Goal: Task Accomplishment & Management: Use online tool/utility

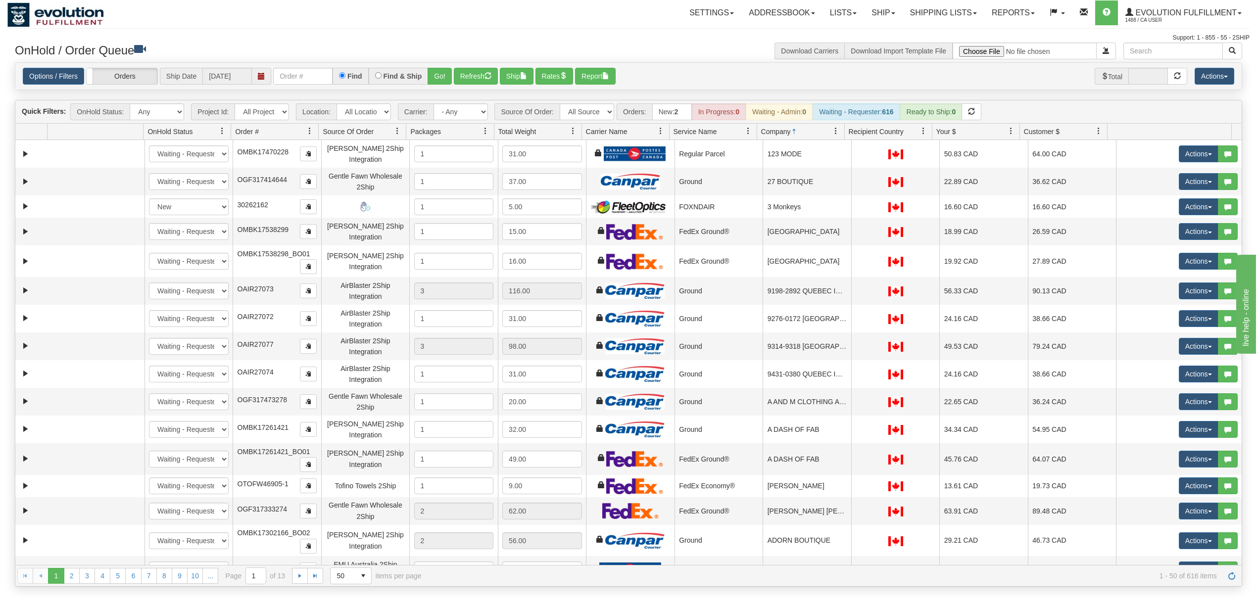
click at [480, 123] on div "Quick Filters: OnHold Status: Any New In Progress Waiting - Admin Waiting - Req…" at bounding box center [628, 111] width 1226 height 23
click at [471, 122] on div "Quick Filters: OnHold Status: Any New In Progress Waiting - Admin Waiting - Req…" at bounding box center [628, 111] width 1226 height 23
click at [463, 113] on select "- Any - Has NO carrier assigned - Has a carrier assigned FleetOptics Inc. My Ca…" at bounding box center [460, 111] width 54 height 17
select select "-1"
click at [434, 104] on select "- Any - Has NO carrier assigned - Has a carrier assigned FleetOptics Inc. My Ca…" at bounding box center [460, 111] width 54 height 17
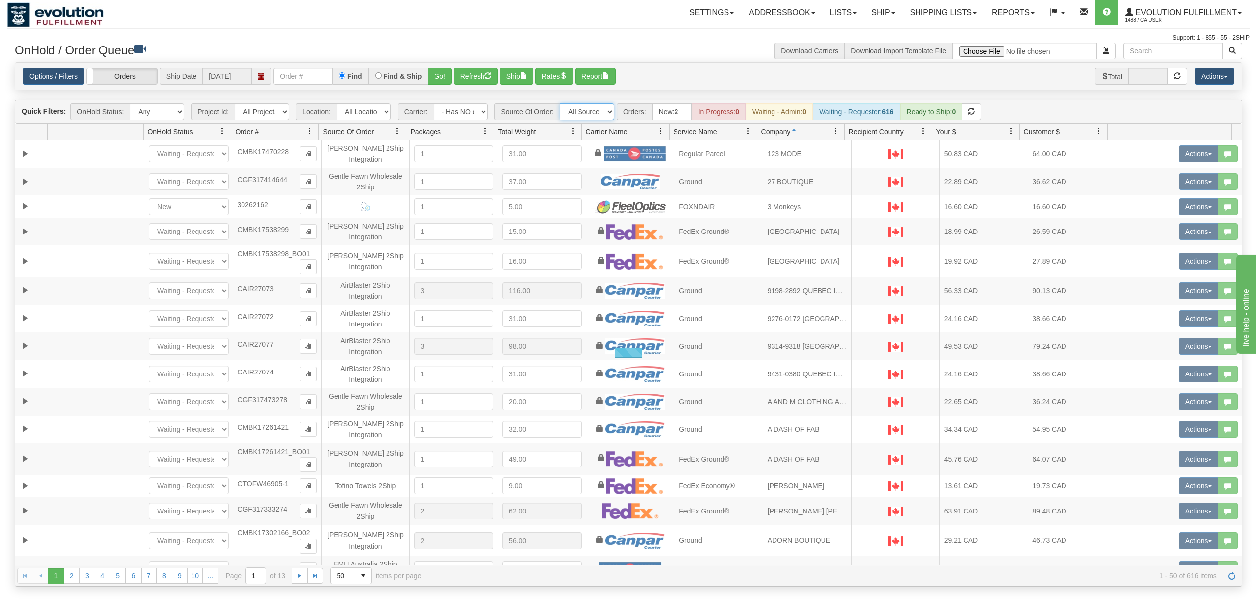
click at [594, 116] on select "All Sources AirBlaster 2Ship Integration Ambler Apparel 2Ship Integration BC [M…" at bounding box center [587, 111] width 54 height 17
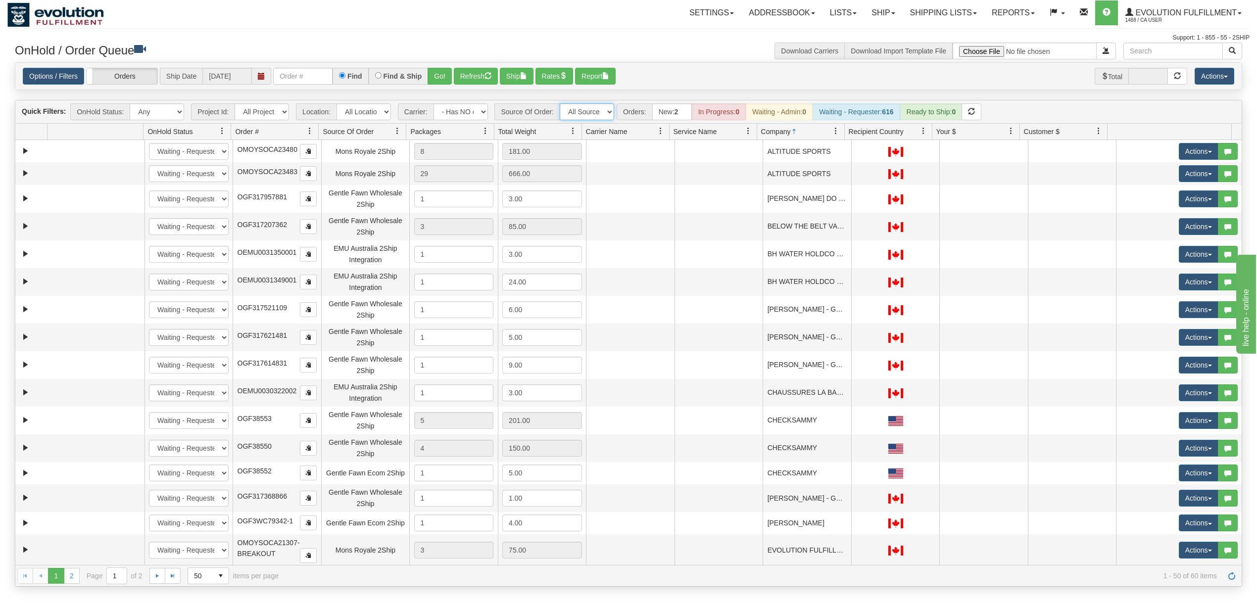
select select "[PERSON_NAME] 2Ship Integration"
click at [561, 104] on select "All Sources AirBlaster 2Ship Integration Ambler Apparel 2Ship Integration BC [M…" at bounding box center [587, 111] width 54 height 17
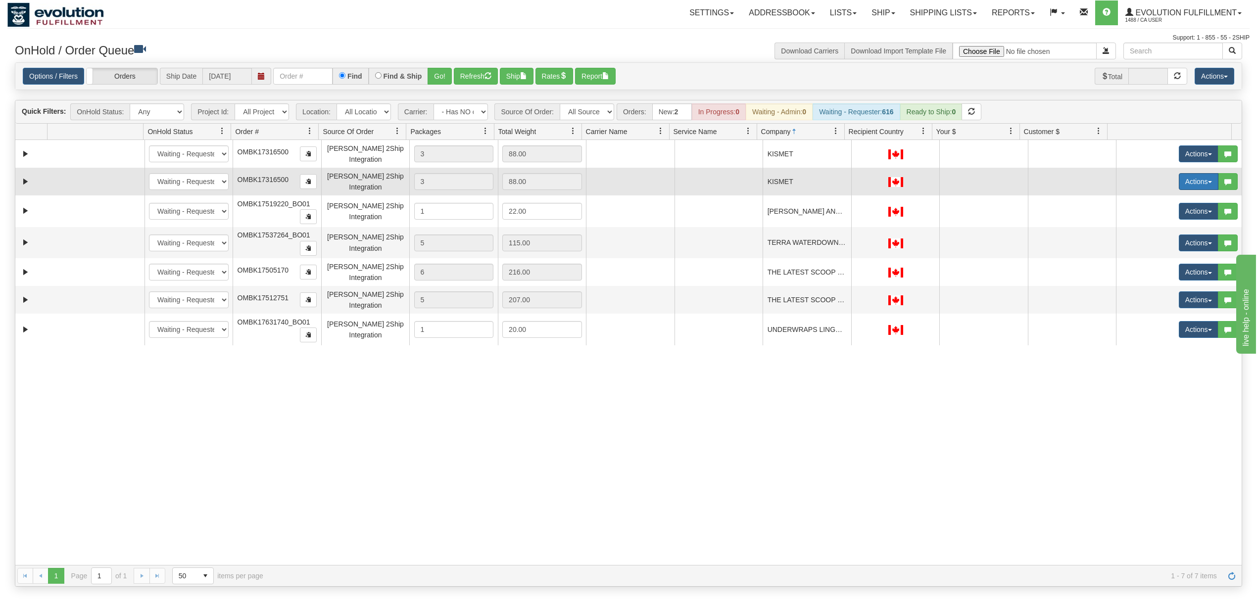
click at [1185, 183] on button "Actions" at bounding box center [1199, 181] width 40 height 17
click at [1162, 254] on span "Delete" at bounding box center [1162, 252] width 27 height 8
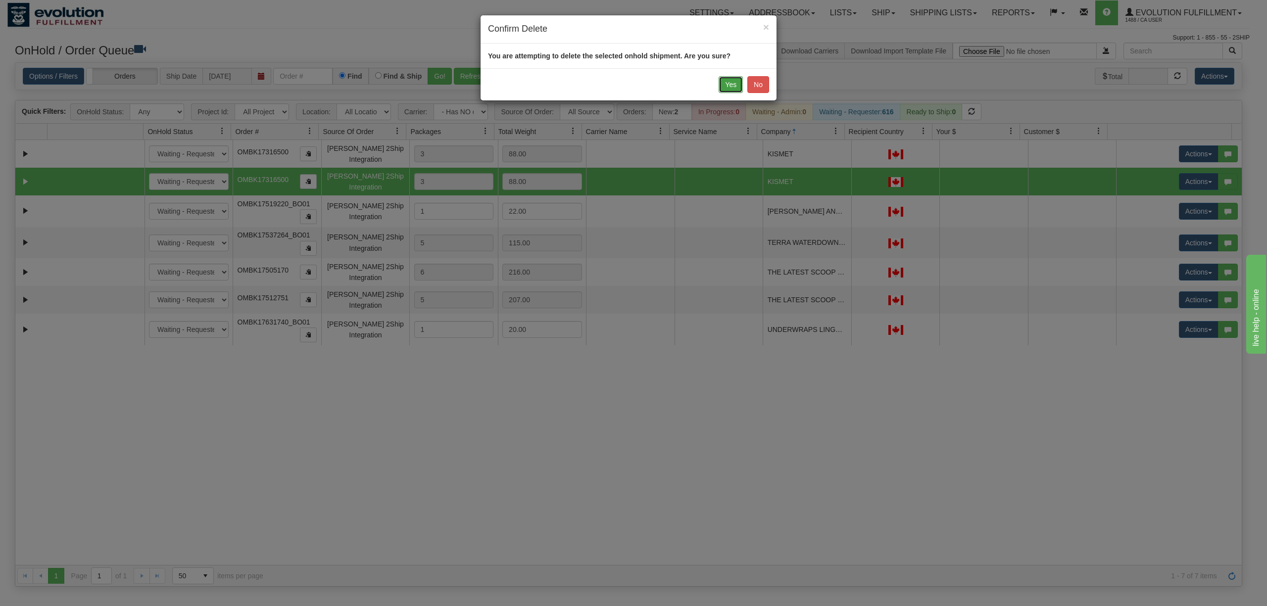
click at [725, 86] on button "Yes" at bounding box center [730, 84] width 24 height 17
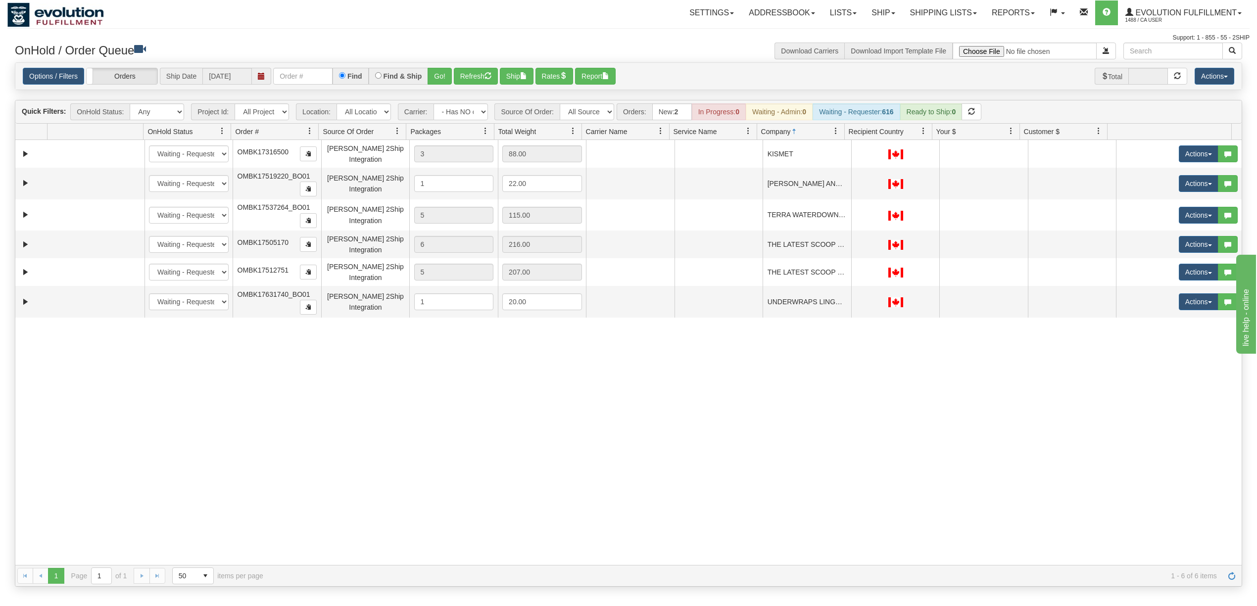
click at [516, 446] on div "31580788 EVOLUTION V3 90996478 0 New In Progress Waiting - Admin Waiting - Requ…" at bounding box center [628, 352] width 1226 height 425
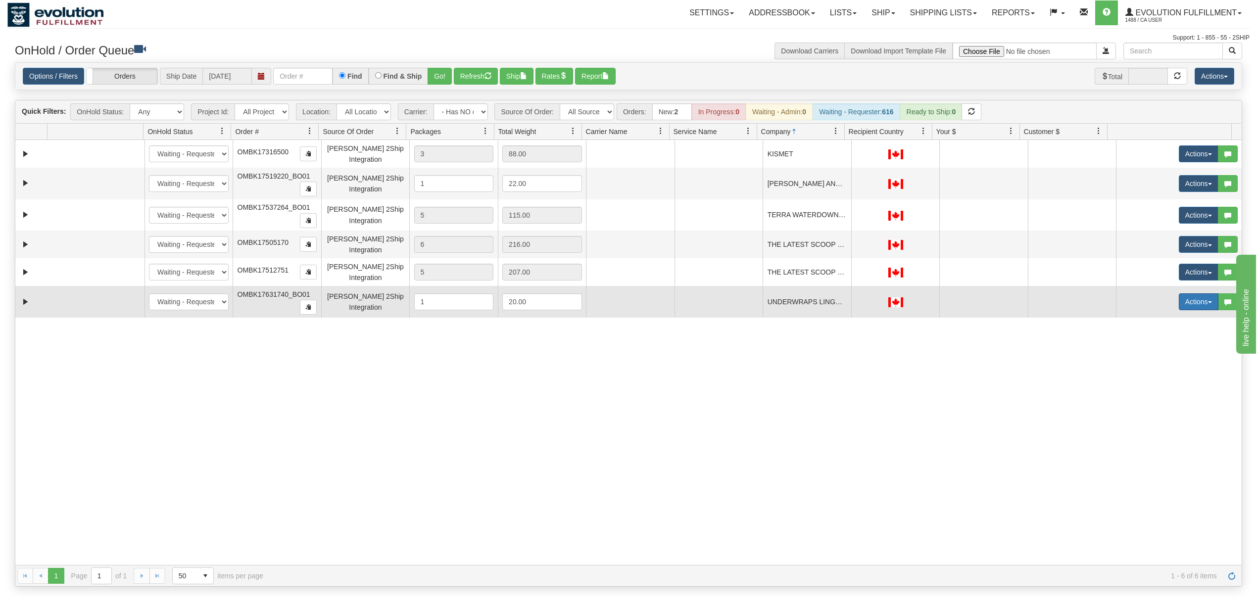
click at [1187, 305] on button "Actions" at bounding box center [1199, 301] width 40 height 17
click at [1177, 350] on span "Rate All Services" at bounding box center [1178, 346] width 59 height 8
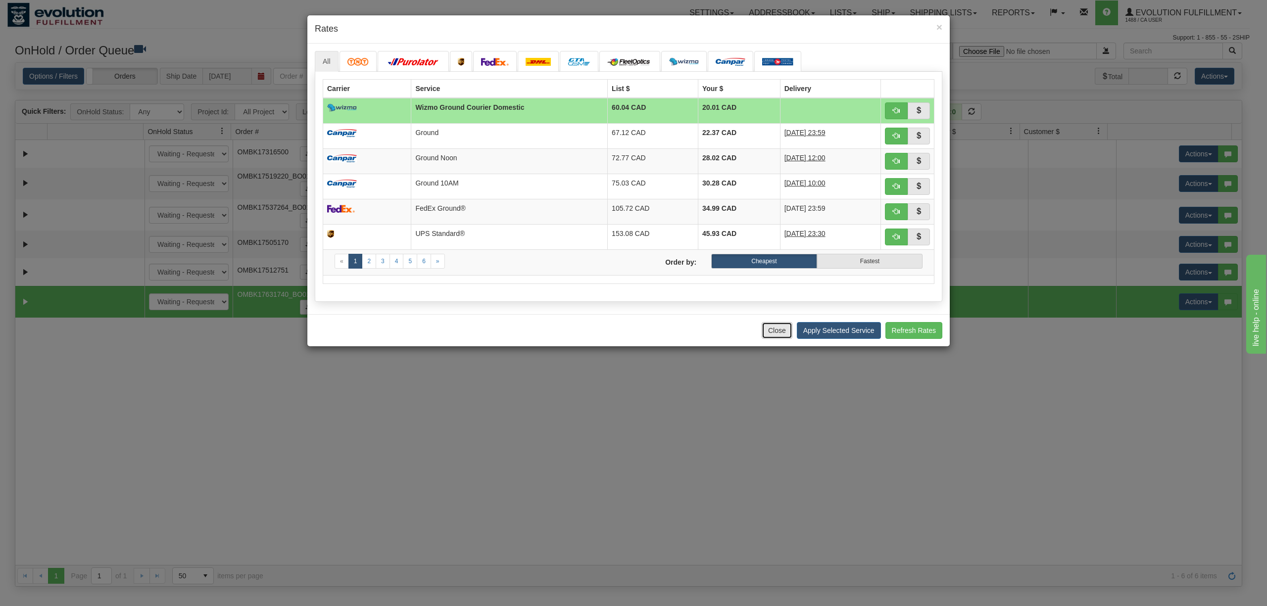
click at [784, 335] on button "Close" at bounding box center [777, 330] width 31 height 17
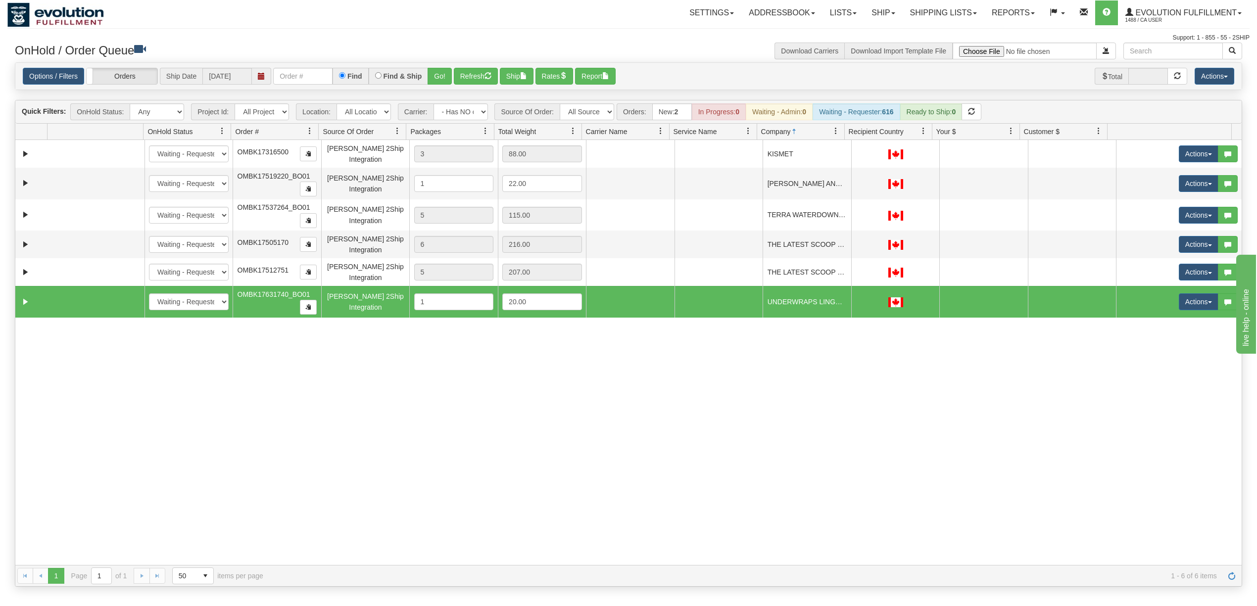
click at [784, 407] on div "31580788 EVOLUTION V3 90996478 0 New In Progress Waiting - Admin Waiting - Requ…" at bounding box center [628, 352] width 1226 height 425
click at [765, 392] on div "31580788 EVOLUTION V3 90996478 0 New In Progress Waiting - Admin Waiting - Requ…" at bounding box center [628, 352] width 1226 height 425
click at [495, 68] on button "Refresh" at bounding box center [476, 76] width 44 height 17
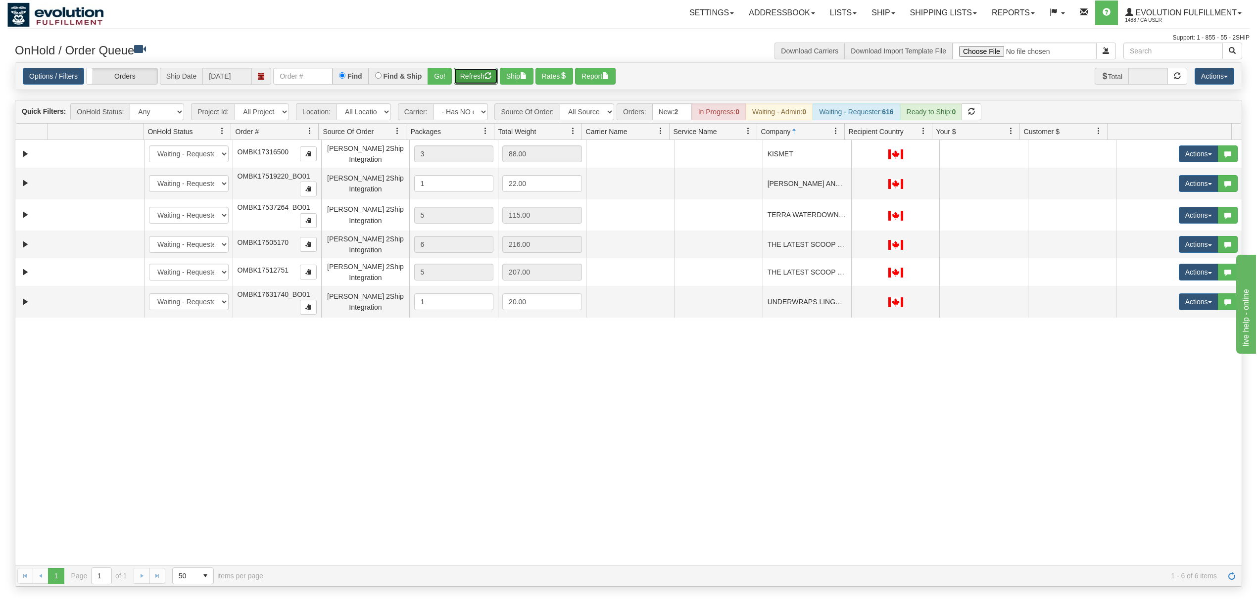
click at [269, 68] on span at bounding box center [261, 76] width 19 height 17
click at [298, 76] on input "text" at bounding box center [302, 76] width 59 height 17
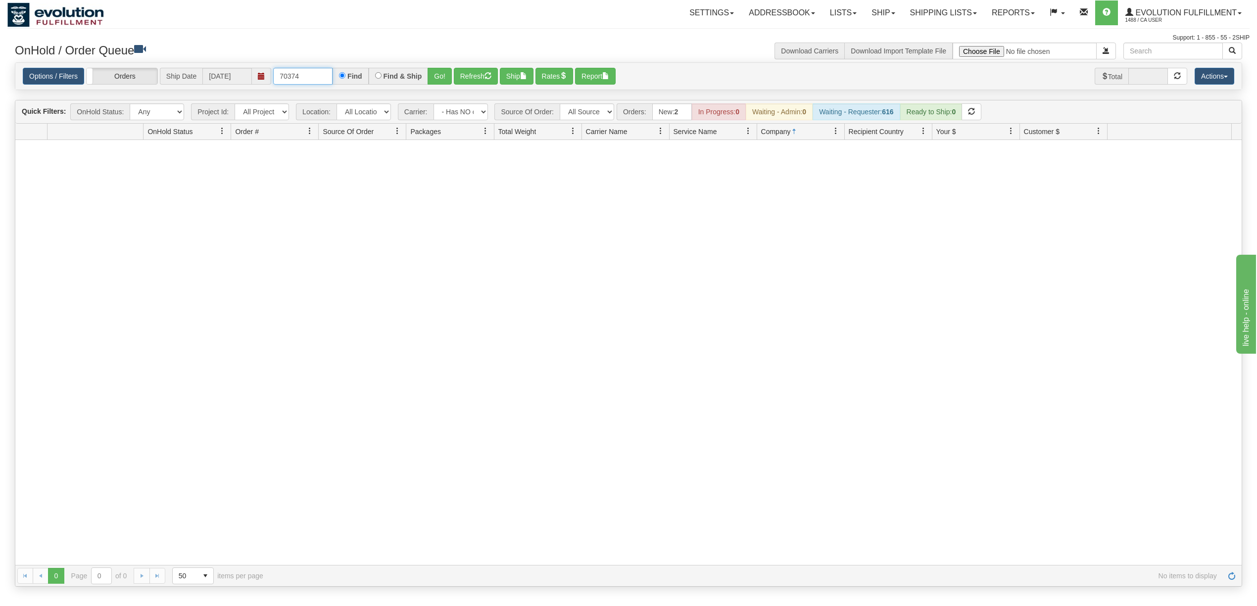
click at [299, 76] on input "70374" at bounding box center [302, 76] width 59 height 17
click at [299, 76] on input "32788" at bounding box center [302, 76] width 59 height 17
click at [299, 76] on input "23911" at bounding box center [302, 76] width 59 height 17
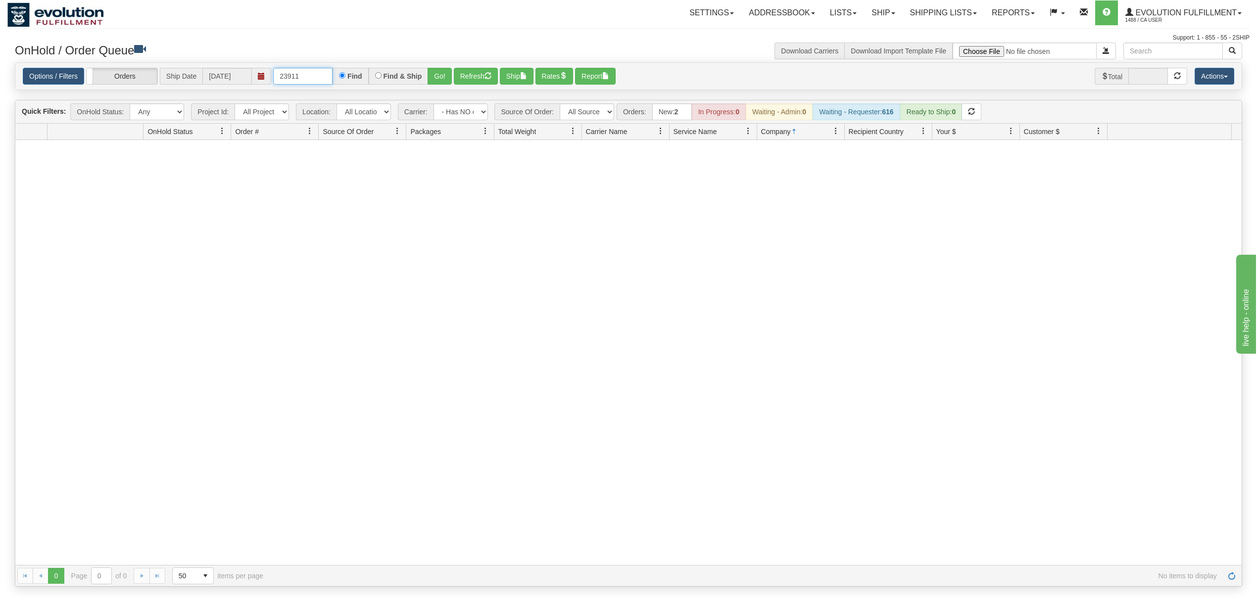
click at [299, 76] on input "23911" at bounding box center [302, 76] width 59 height 17
type input "4411"
click at [470, 112] on select "- Any - Has NO carrier assigned - Has a carrier assigned FleetOptics Inc. My Ca…" at bounding box center [460, 111] width 54 height 17
select select "grid toolbar"
click at [434, 104] on select "- Any - Has NO carrier assigned - Has a carrier assigned FleetOptics Inc. My Ca…" at bounding box center [460, 111] width 54 height 17
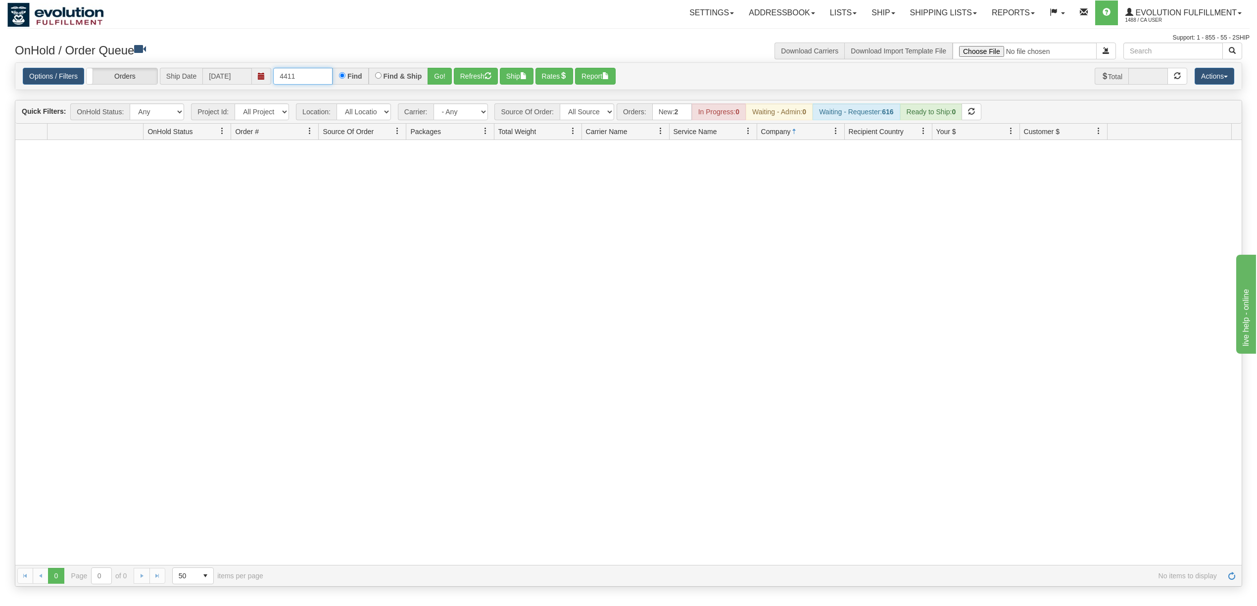
click at [309, 72] on input "4411" at bounding box center [302, 76] width 59 height 17
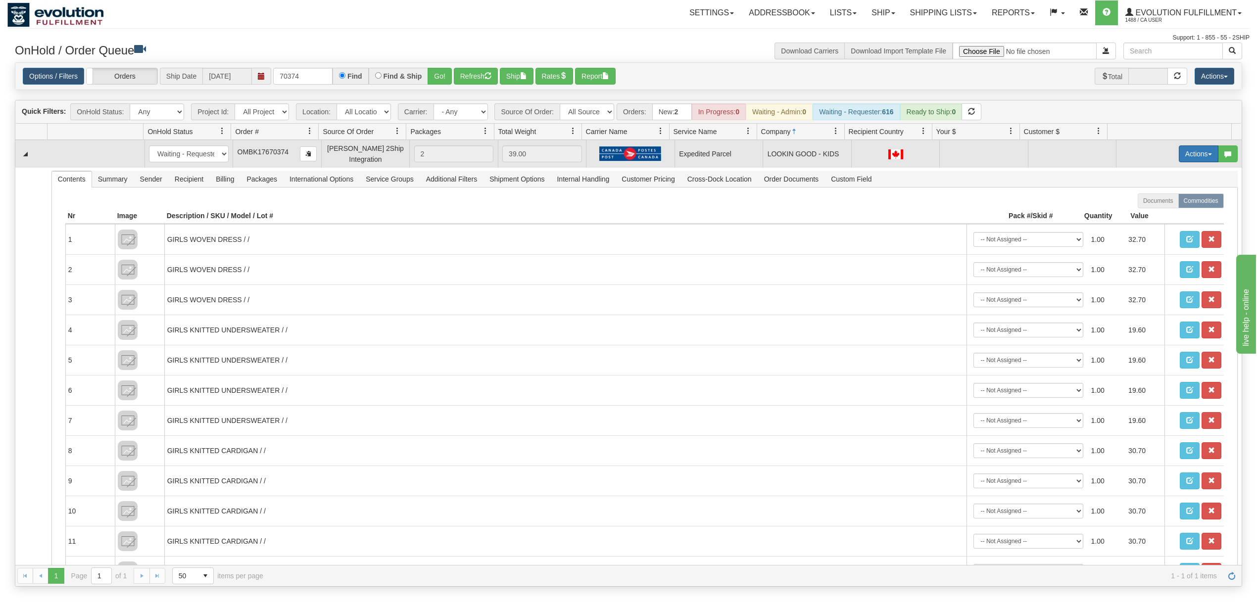
click at [1199, 162] on button "Actions" at bounding box center [1199, 153] width 40 height 17
click at [1176, 195] on link "Rate All Services" at bounding box center [1178, 198] width 79 height 13
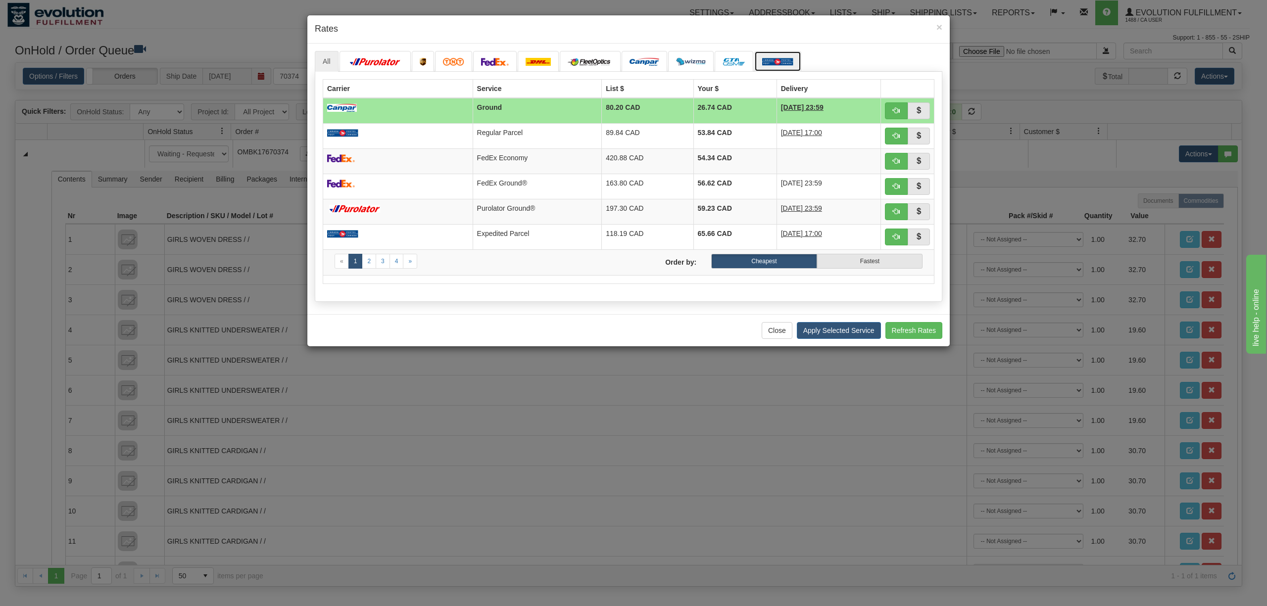
click at [772, 61] on img at bounding box center [777, 62] width 31 height 8
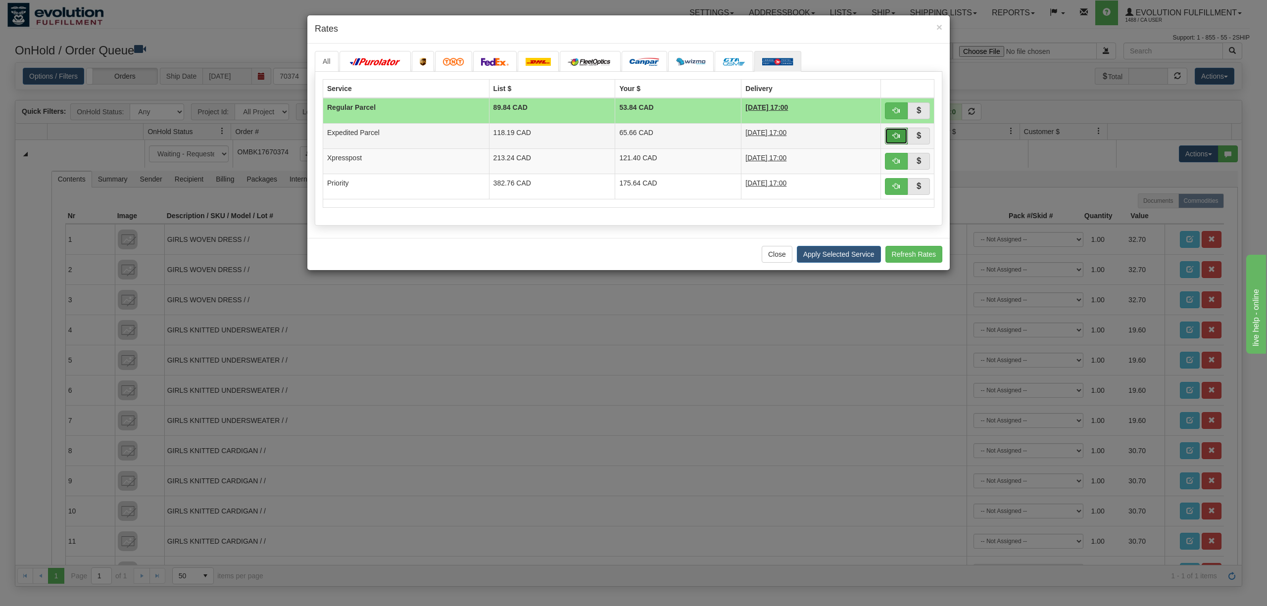
click at [897, 138] on span "button" at bounding box center [896, 135] width 7 height 7
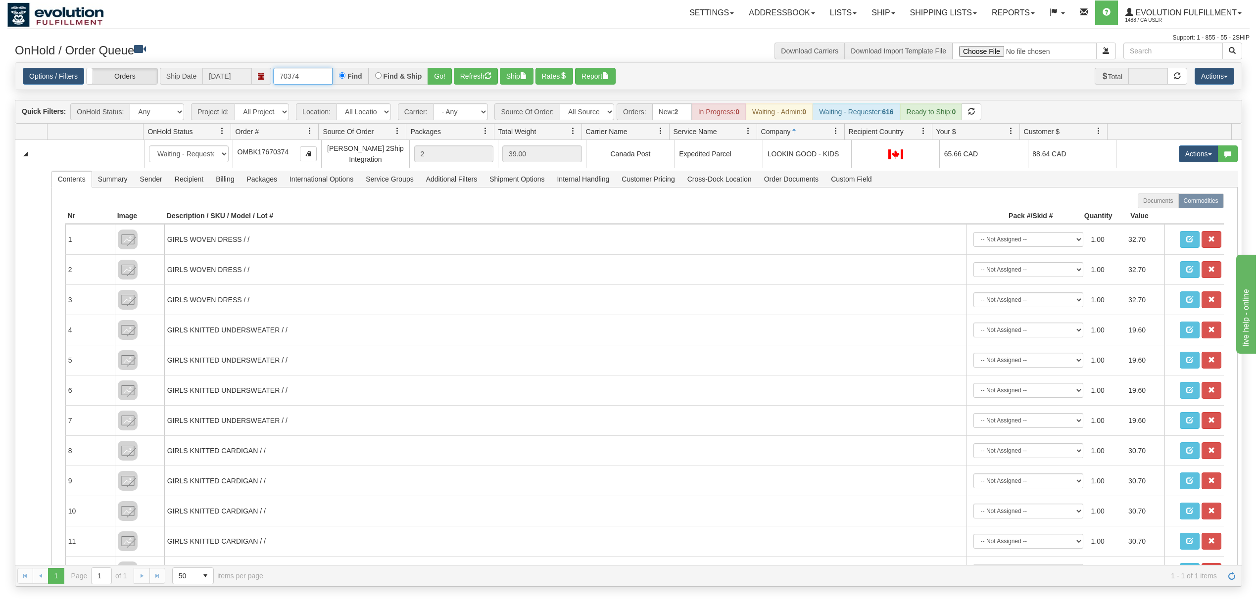
click at [303, 69] on input "70374" at bounding box center [302, 76] width 59 height 17
click at [304, 69] on input "70374" at bounding box center [302, 76] width 59 height 17
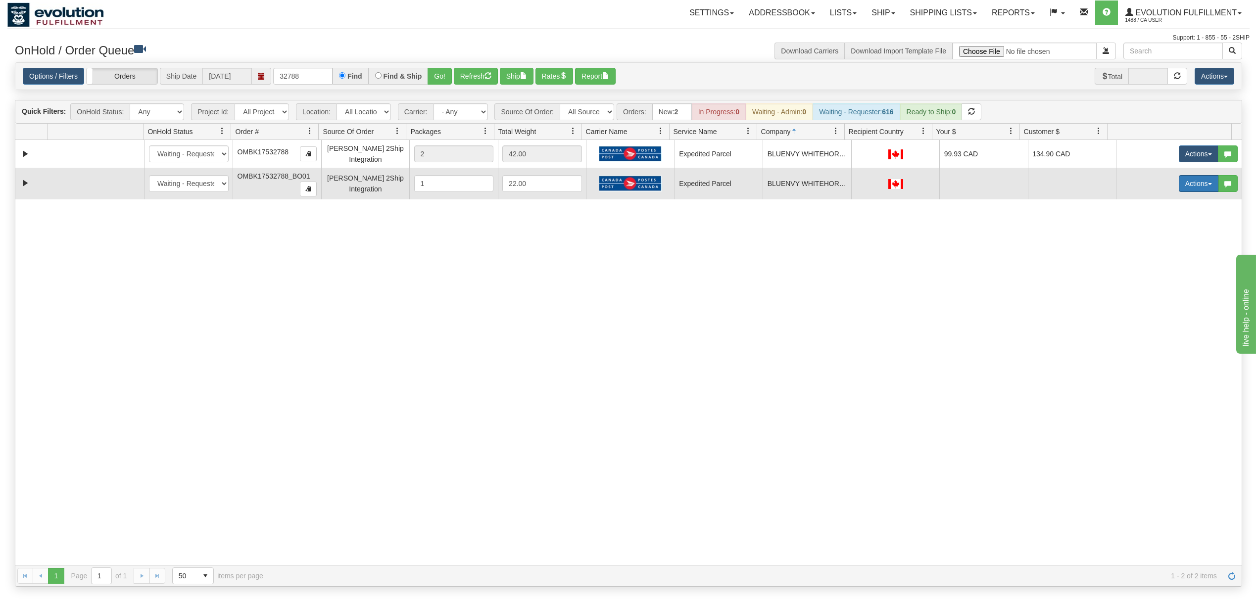
click at [1180, 186] on button "Actions" at bounding box center [1199, 183] width 40 height 17
click at [1162, 232] on span "Rate All Services" at bounding box center [1178, 228] width 59 height 8
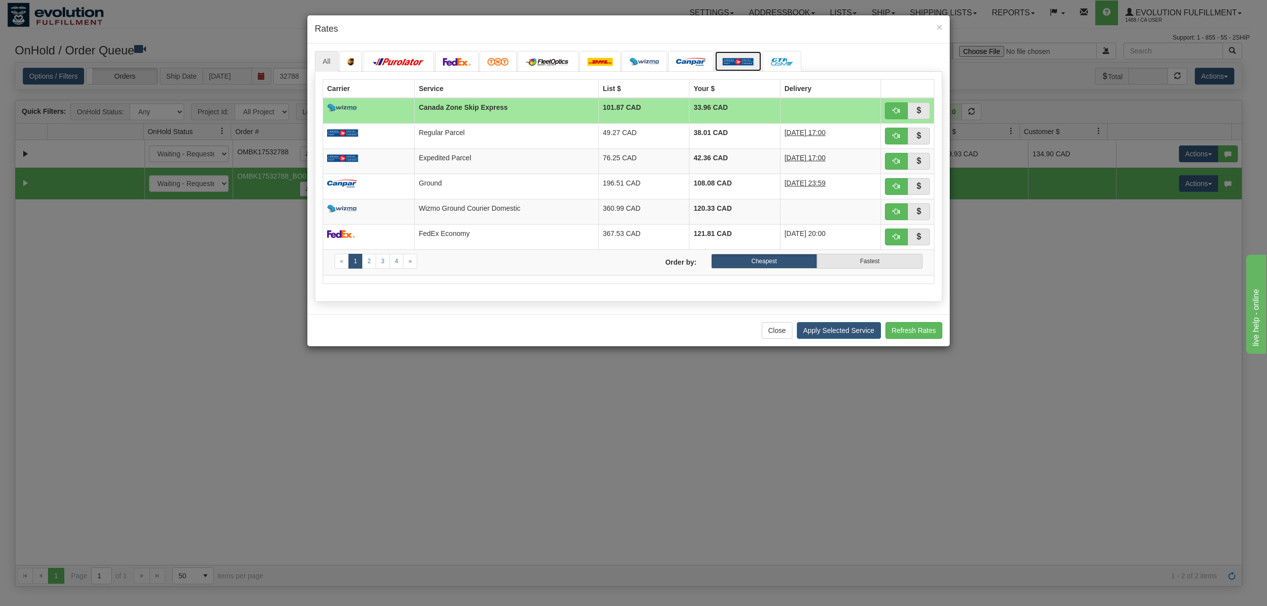
click at [732, 57] on link at bounding box center [738, 61] width 47 height 21
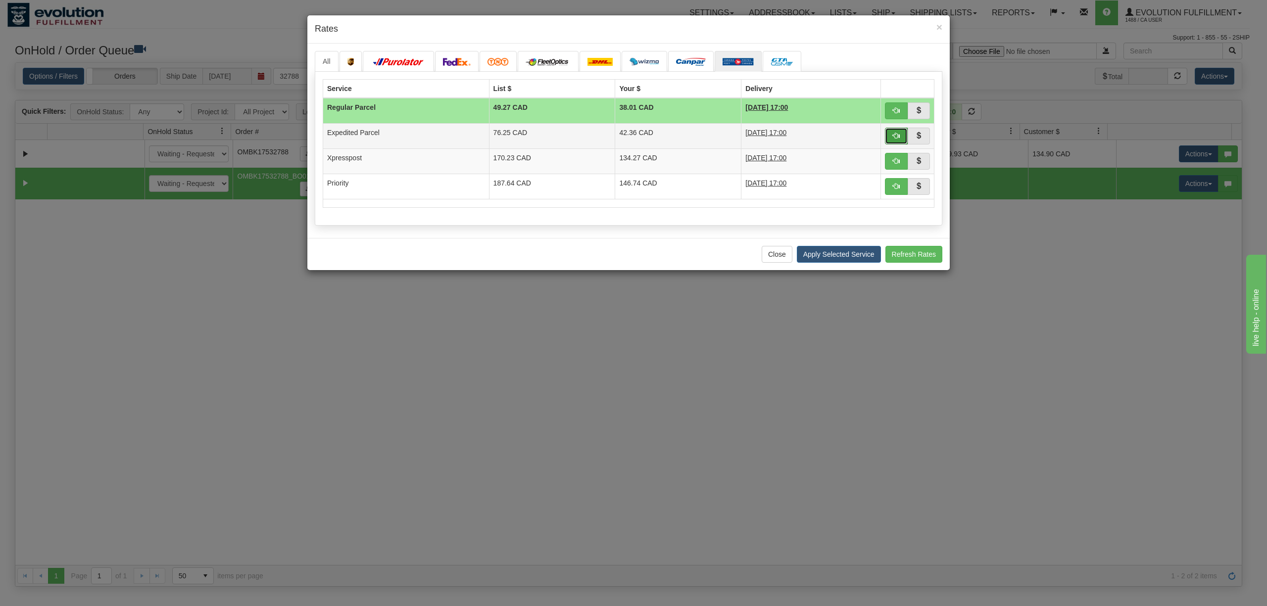
click at [896, 135] on span "button" at bounding box center [896, 135] width 7 height 7
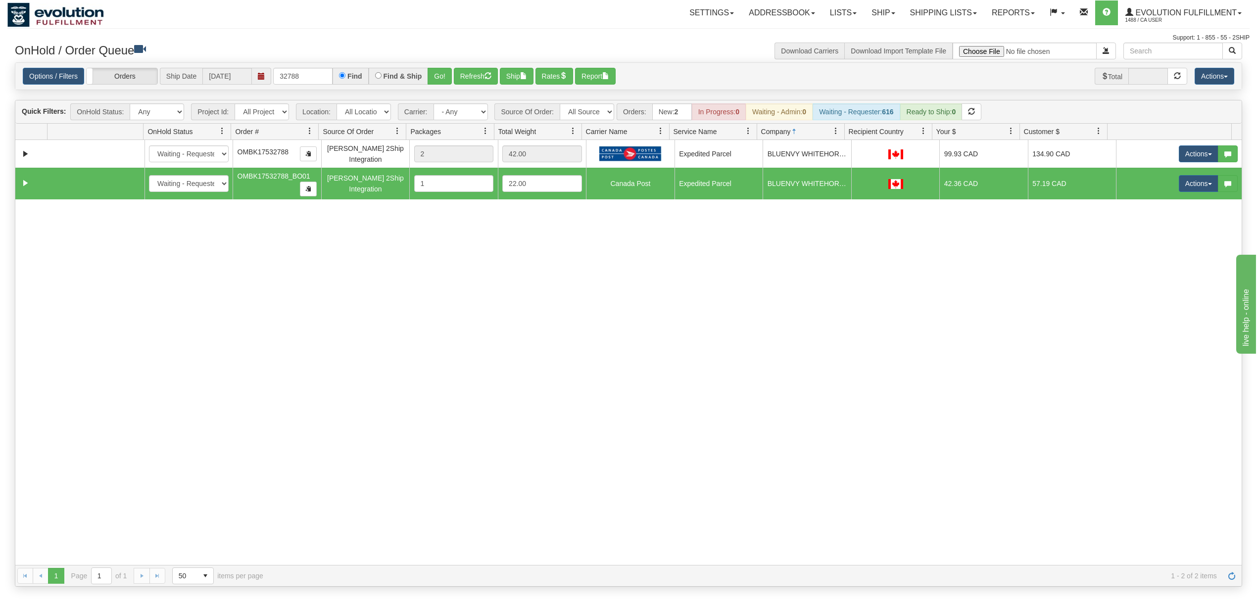
click at [700, 312] on div "31507914 EVOLUTION V3 90793544 90870771 New In Progress Waiting - Admin Waiting…" at bounding box center [628, 352] width 1226 height 425
click at [483, 76] on button "Refresh" at bounding box center [476, 76] width 44 height 17
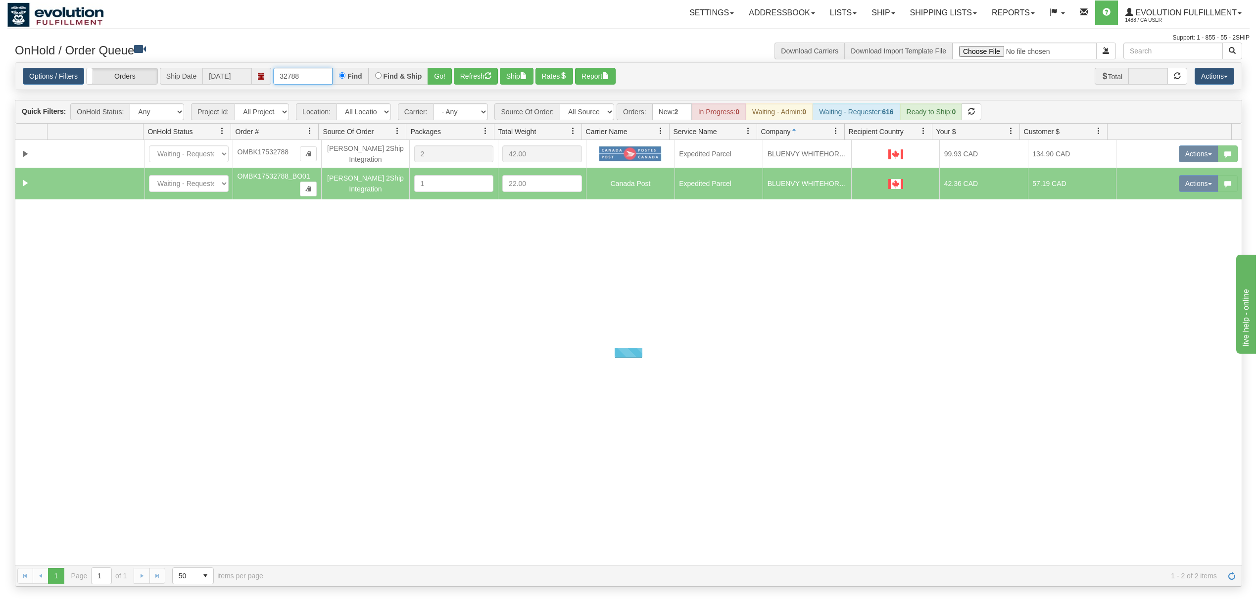
click at [319, 78] on input "32788" at bounding box center [302, 76] width 59 height 17
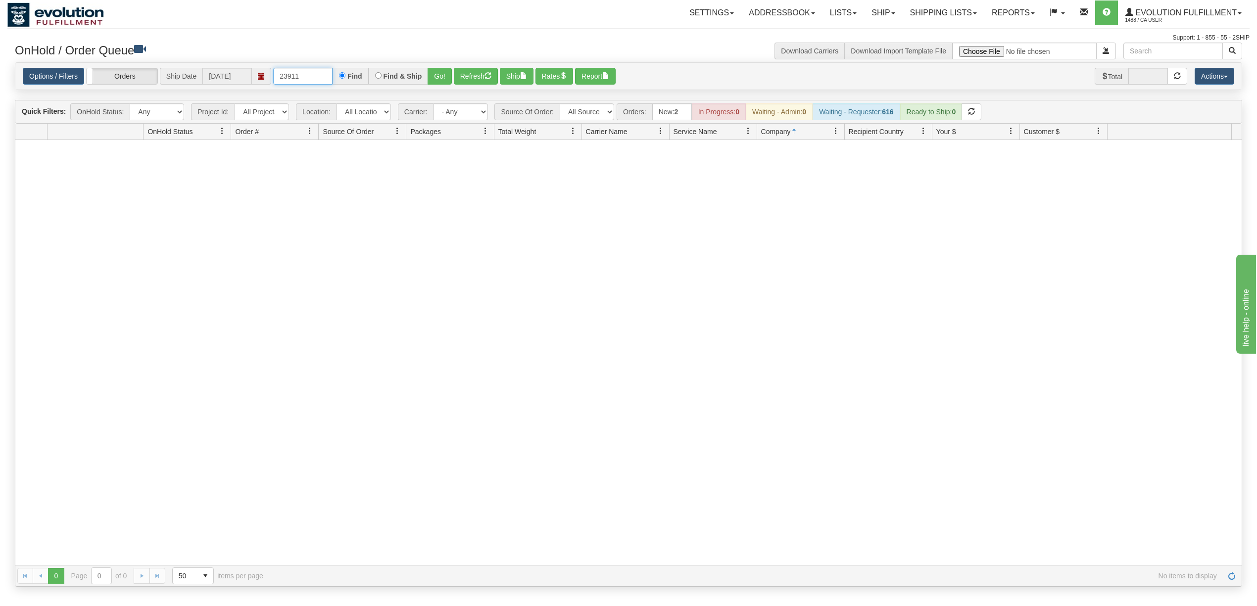
click at [315, 76] on input "23911" at bounding box center [302, 76] width 59 height 17
click at [315, 76] on input "4411" at bounding box center [302, 76] width 59 height 17
click at [315, 76] on input "07954" at bounding box center [302, 76] width 59 height 17
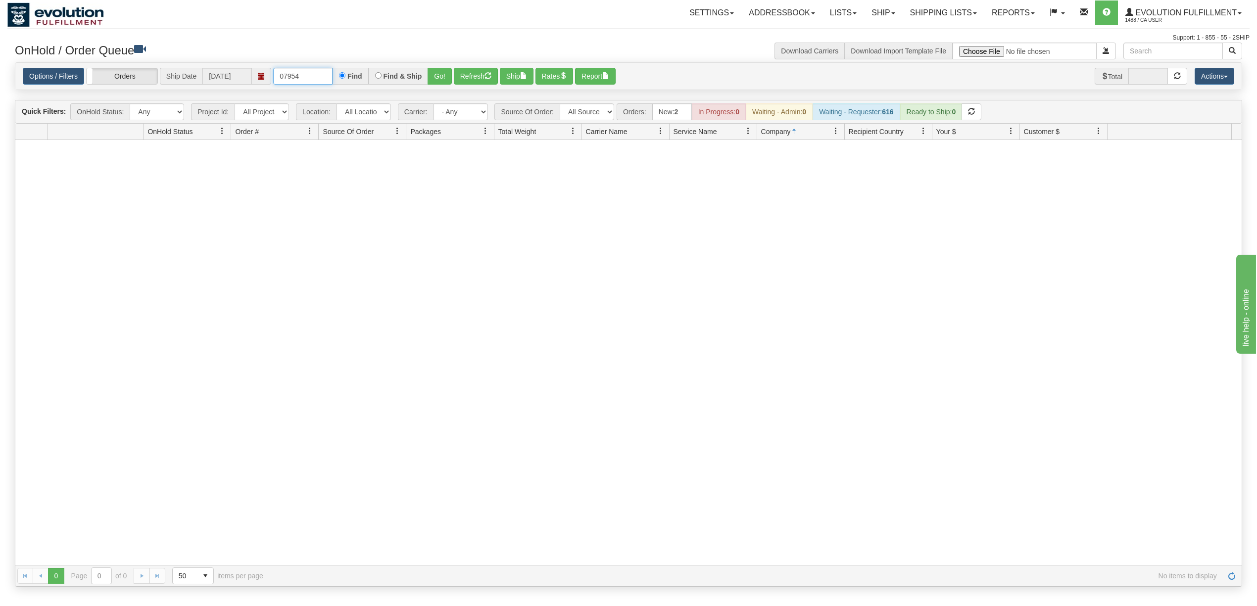
click at [315, 76] on input "07954" at bounding box center [302, 76] width 59 height 17
click at [315, 76] on input "69637" at bounding box center [302, 76] width 59 height 17
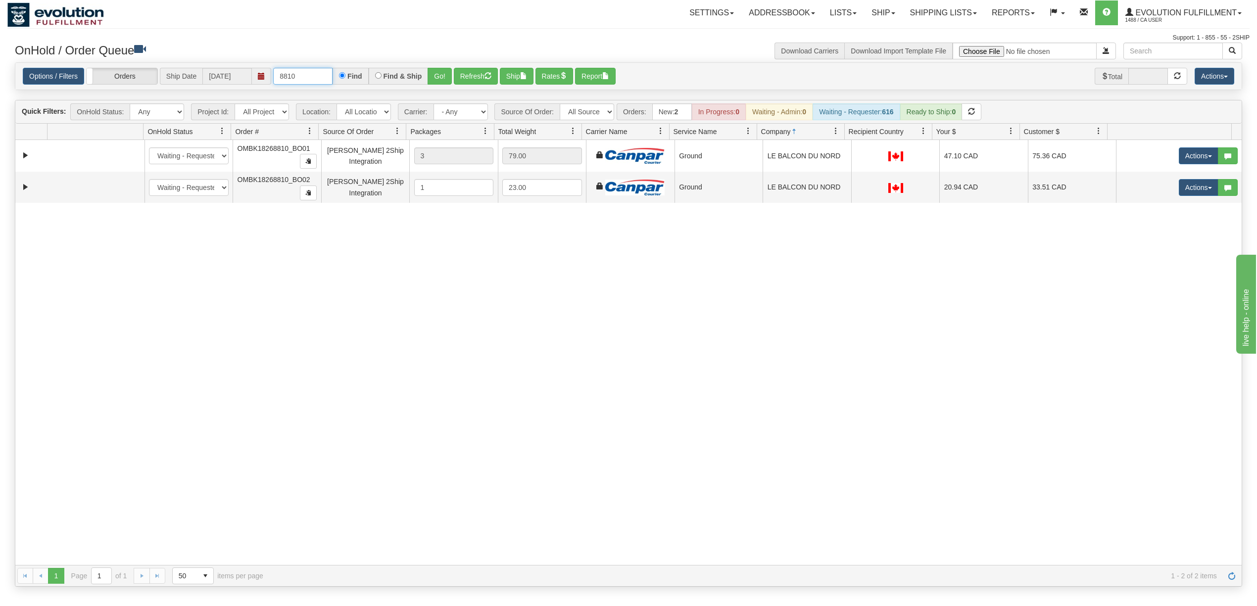
click at [303, 83] on input "8810" at bounding box center [302, 76] width 59 height 17
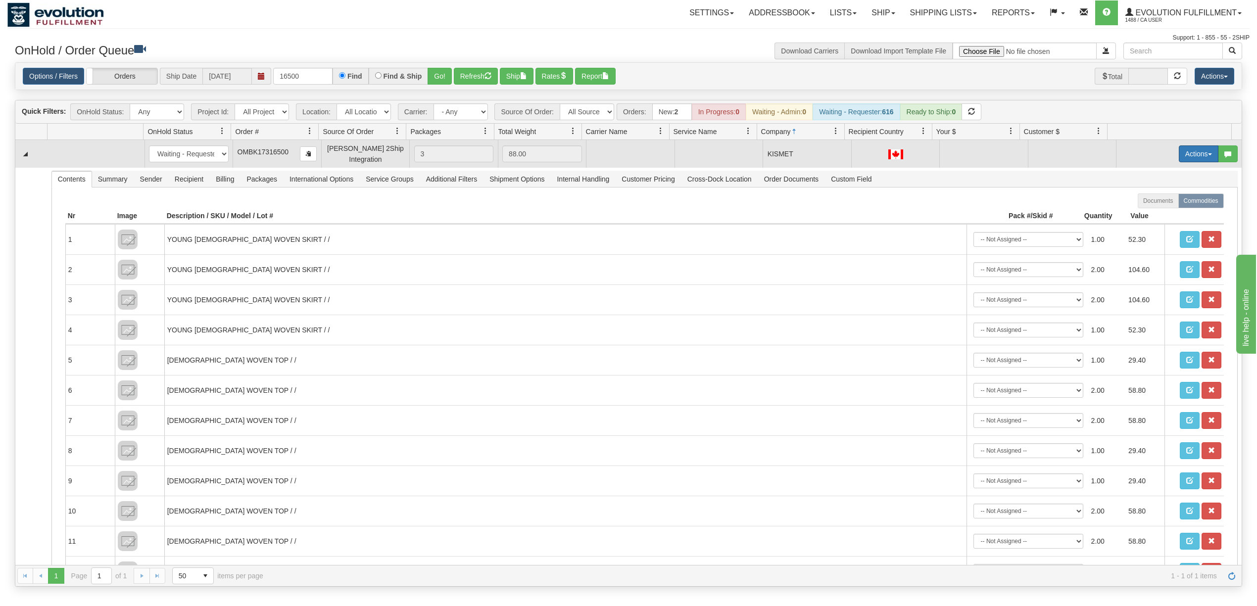
click at [1186, 161] on button "Actions" at bounding box center [1199, 153] width 40 height 17
click at [1169, 196] on span "Rate All Services" at bounding box center [1178, 198] width 59 height 8
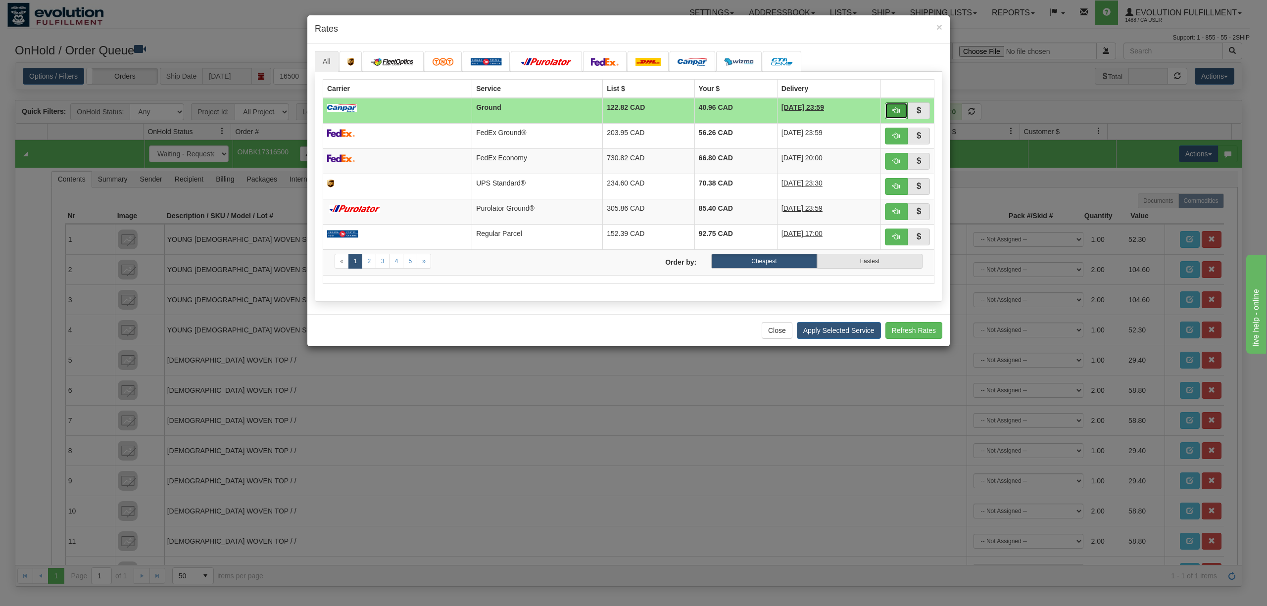
click at [893, 117] on button "button" at bounding box center [896, 110] width 23 height 17
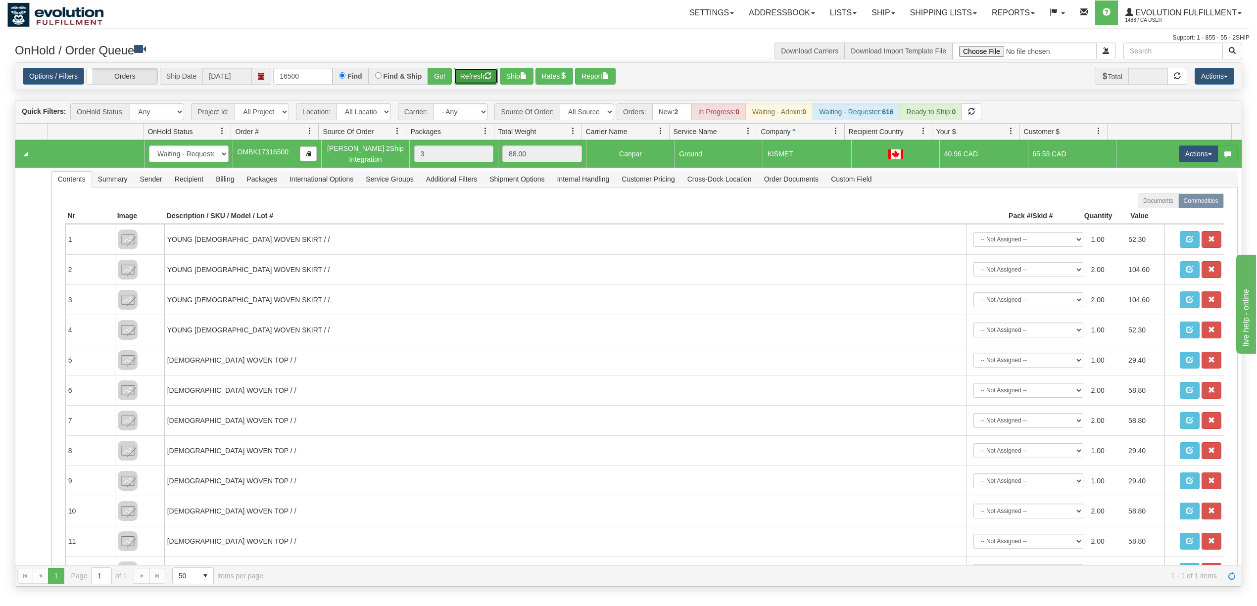
click at [477, 70] on button "Refresh" at bounding box center [476, 76] width 44 height 17
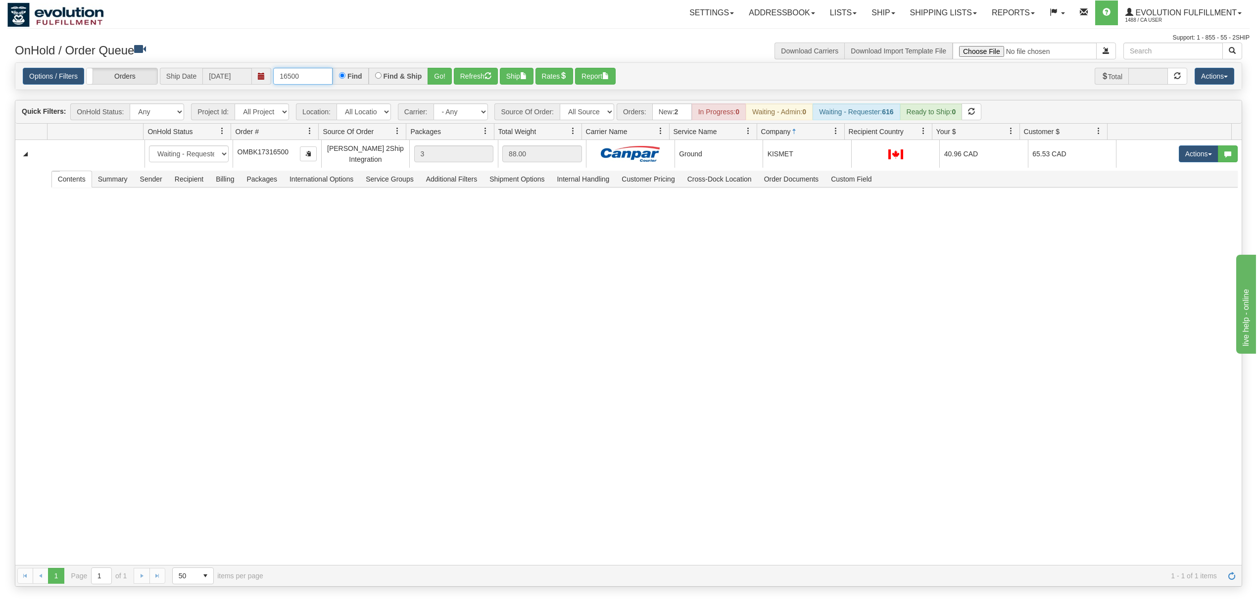
click at [299, 74] on input "16500" at bounding box center [302, 76] width 59 height 17
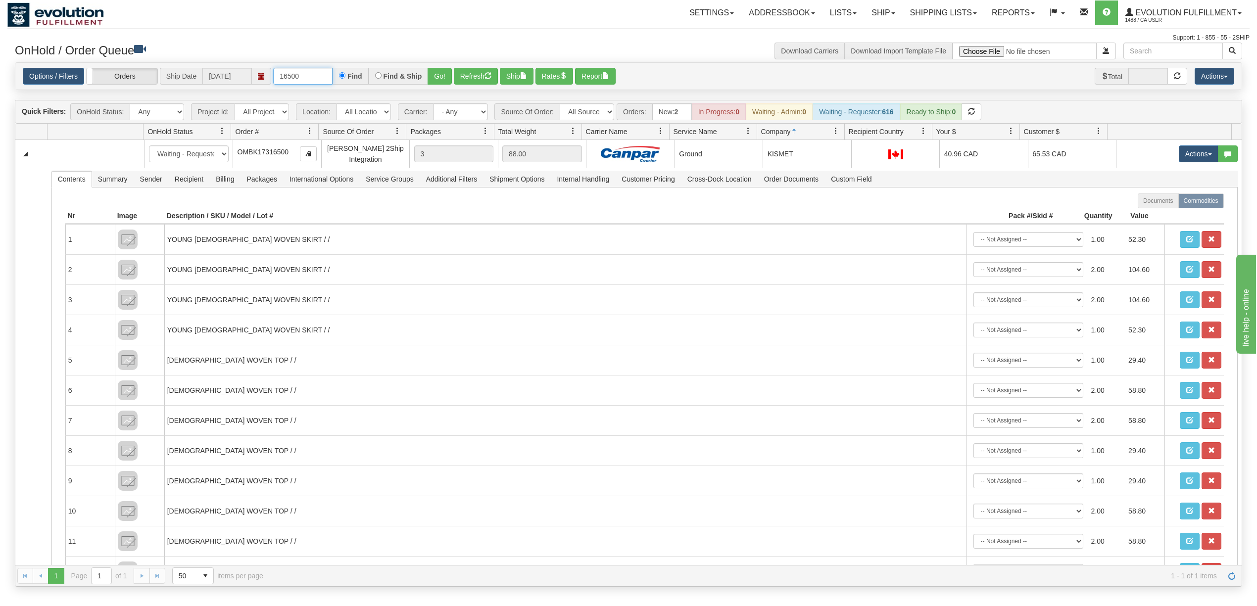
click at [309, 80] on input "16500" at bounding box center [302, 76] width 59 height 17
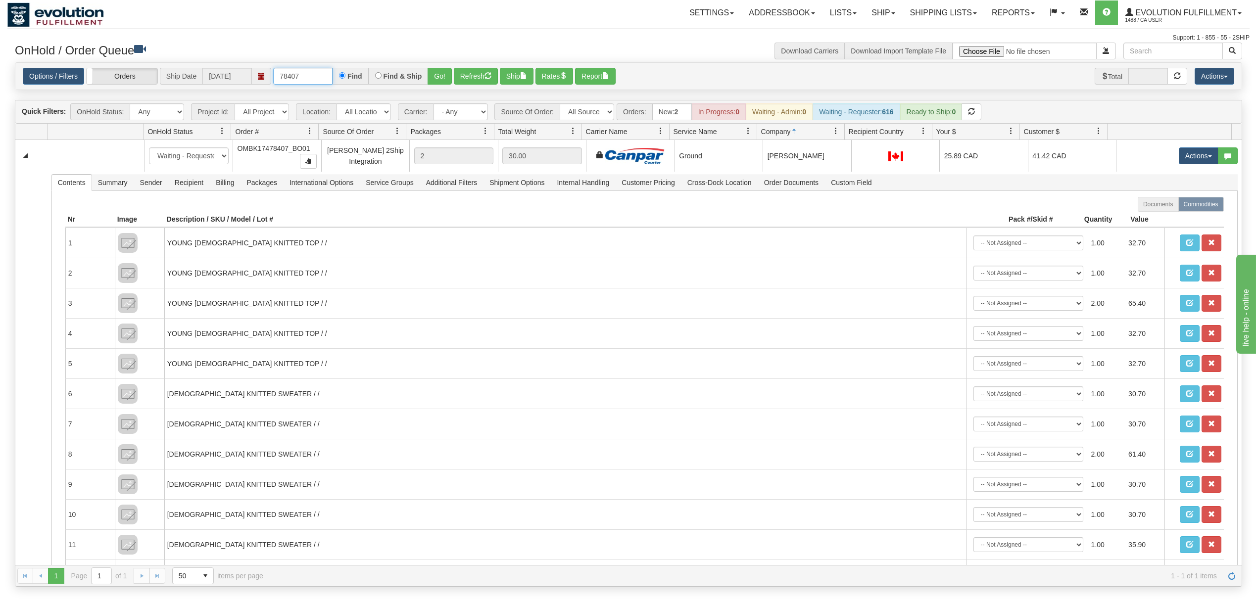
click at [316, 78] on input "78407" at bounding box center [302, 76] width 59 height 17
type input "68624"
click at [437, 72] on button "Go!" at bounding box center [440, 76] width 24 height 17
